Goal: Task Accomplishment & Management: Use online tool/utility

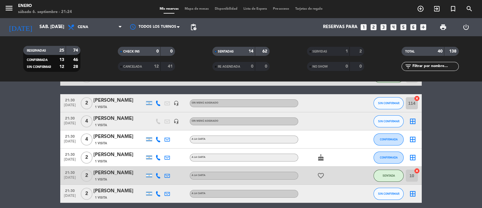
scroll to position [301, 0]
click at [196, 11] on div "Mis reservas Mapa de mesas Disponibilidad Lista de Espera Pre-acceso Tarjetas d…" at bounding box center [241, 8] width 169 height 5
click at [197, 6] on div "Mis reservas Mapa de mesas Disponibilidad Lista de Espera Pre-acceso Tarjetas d…" at bounding box center [241, 8] width 169 height 5
click at [197, 8] on span "Mapa de mesas" at bounding box center [197, 8] width 30 height 3
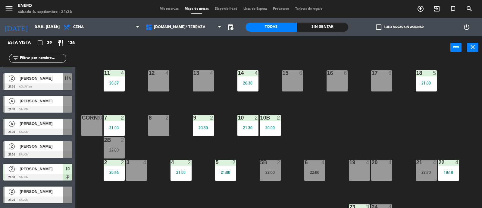
scroll to position [301, 0]
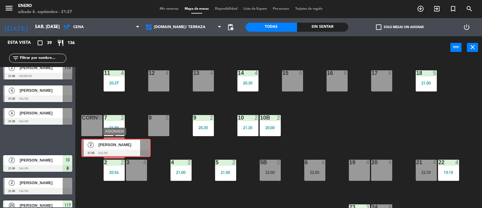
drag, startPoint x: 42, startPoint y: 136, endPoint x: 123, endPoint y: 141, distance: 80.9
click at [123, 142] on div "Esta vista crop_square 39 restaurant 136 filter_list 4 marilde 19:18 SALON 22 2…" at bounding box center [241, 122] width 482 height 172
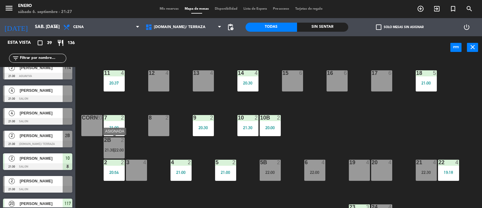
click at [117, 143] on div "2B 2 21:30 | 22:00" at bounding box center [114, 147] width 21 height 21
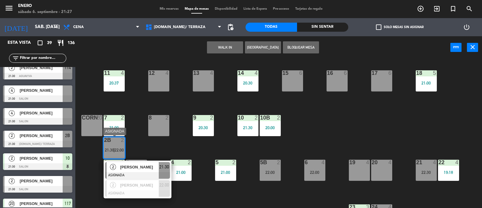
click at [145, 186] on div "2 [PERSON_NAME] ASIGNADA 22:00" at bounding box center [137, 188] width 77 height 20
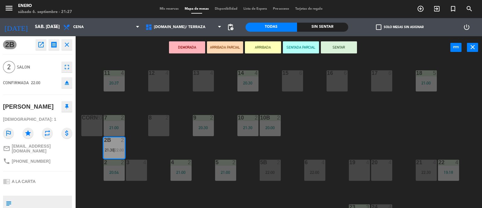
click at [65, 81] on icon "eject" at bounding box center [66, 82] width 7 height 7
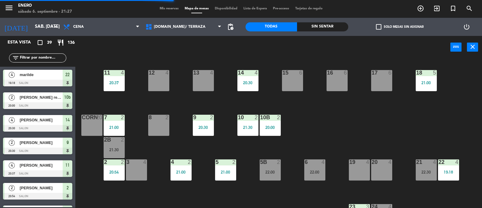
click at [113, 144] on div "2B 2 21:30" at bounding box center [114, 147] width 21 height 21
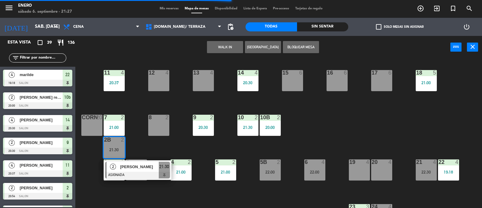
click at [142, 167] on span "[PERSON_NAME]" at bounding box center [139, 166] width 39 height 6
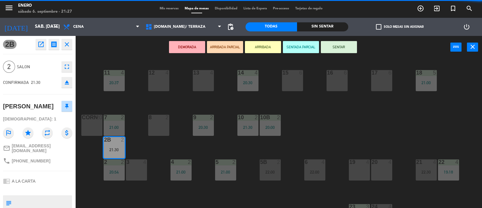
click at [333, 52] on button "SENTAR" at bounding box center [339, 47] width 36 height 12
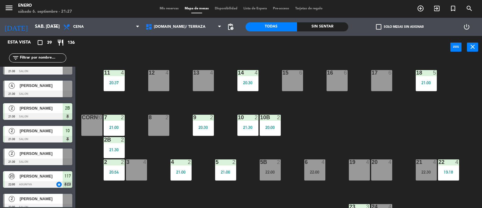
scroll to position [339, 0]
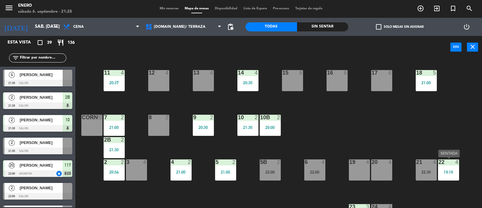
click at [451, 166] on div "22 4 19:18" at bounding box center [448, 169] width 21 height 21
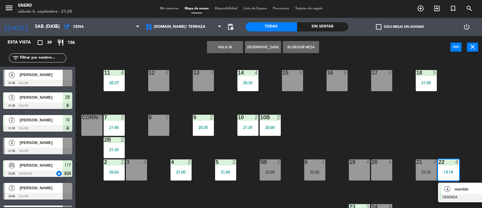
click at [456, 187] on span "marilde" at bounding box center [474, 189] width 39 height 6
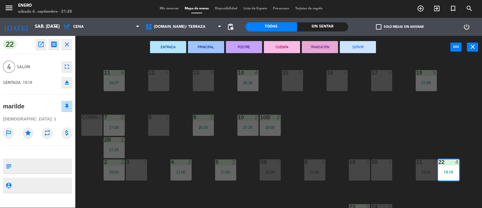
click at [362, 42] on button "SERVIR" at bounding box center [358, 47] width 36 height 12
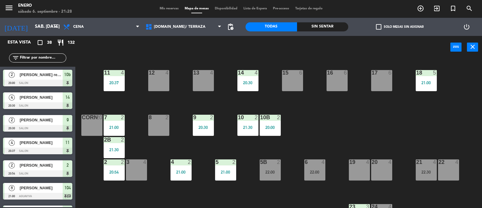
click at [37, 55] on input "text" at bounding box center [42, 58] width 47 height 7
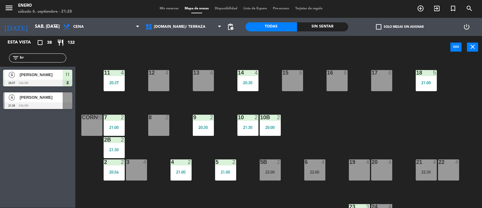
type input "br"
click at [20, 123] on div "Esta vista crop_square 38 restaurant 132 filter_list br 4 [PERSON_NAME] 20:37 S…" at bounding box center [37, 121] width 75 height 171
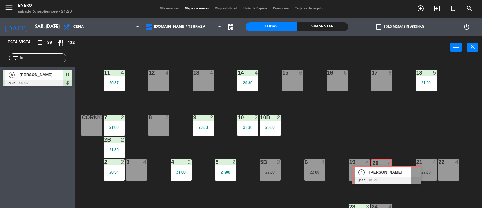
drag, startPoint x: 32, startPoint y: 97, endPoint x: 380, endPoint y: 171, distance: 356.4
click at [380, 171] on div "Esta vista crop_square 38 restaurant 132 filter_list br 4 [PERSON_NAME] 20:37 S…" at bounding box center [241, 122] width 482 height 172
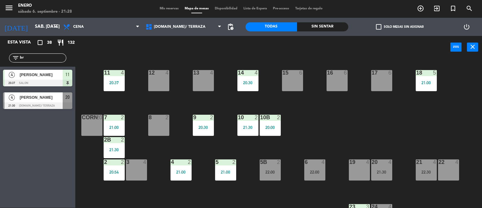
click at [382, 168] on div "20 4 21:30" at bounding box center [381, 169] width 21 height 21
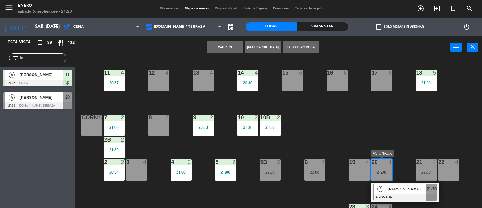
click at [380, 168] on div "20 4 21:30" at bounding box center [381, 169] width 21 height 21
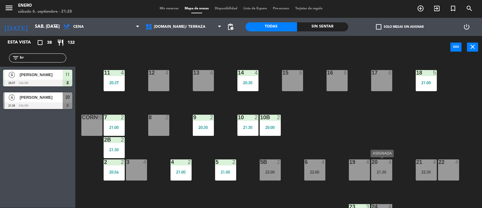
click at [382, 171] on div "21:30" at bounding box center [381, 172] width 21 height 4
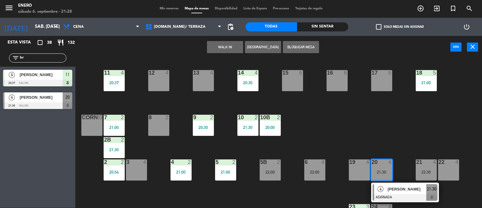
click at [390, 191] on span "[PERSON_NAME]" at bounding box center [407, 189] width 39 height 6
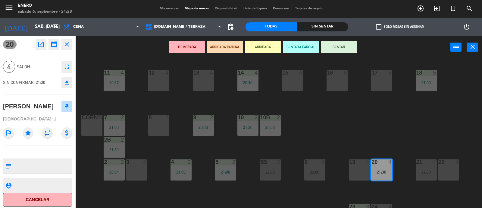
click at [333, 48] on button "SENTAR" at bounding box center [339, 47] width 36 height 12
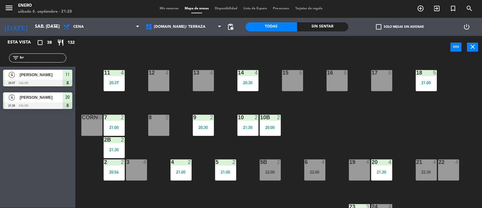
drag, startPoint x: 26, startPoint y: 56, endPoint x: 0, endPoint y: 53, distance: 26.4
click at [2, 55] on div "filter_list br" at bounding box center [37, 57] width 75 height 17
